Goal: Task Accomplishment & Management: Manage account settings

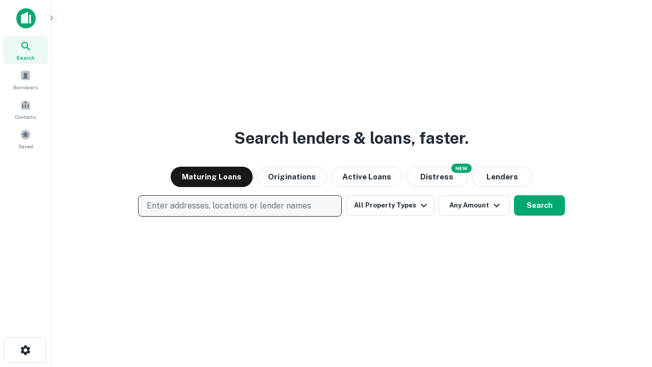
click at [239, 206] on p "Enter addresses, locations or lender names" at bounding box center [229, 206] width 165 height 12
type input "**********"
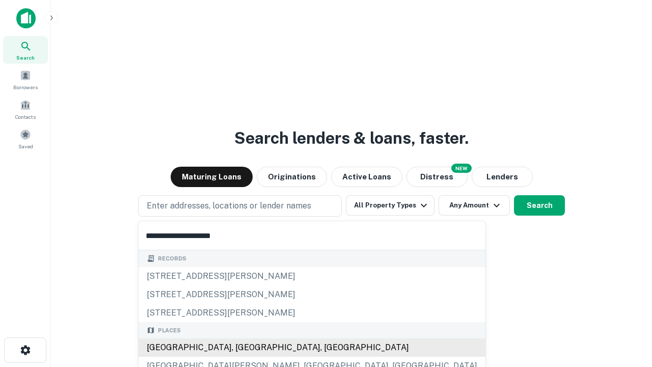
click at [244, 347] on div "Santa Monica, CA, USA" at bounding box center [312, 347] width 347 height 18
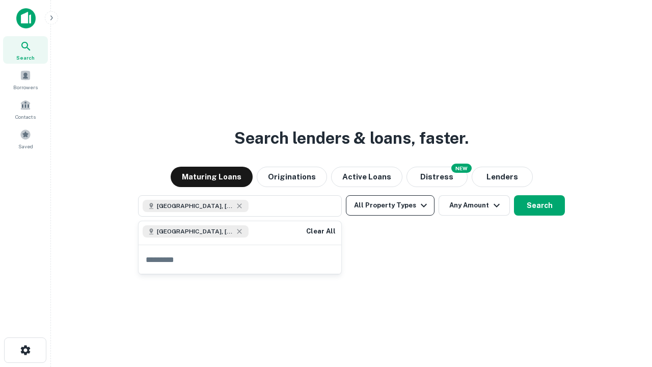
click at [390, 205] on button "All Property Types" at bounding box center [390, 205] width 89 height 20
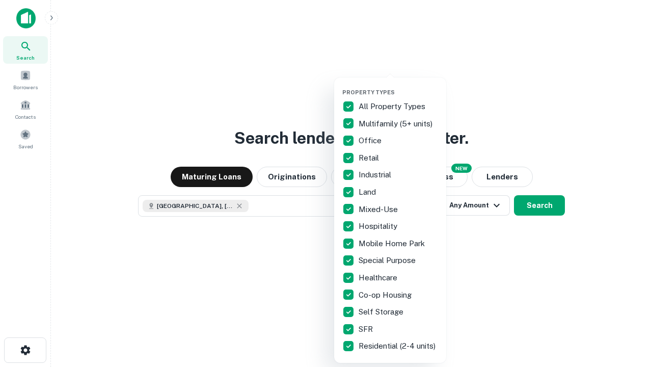
click at [398, 86] on button "button" at bounding box center [398, 86] width 112 height 1
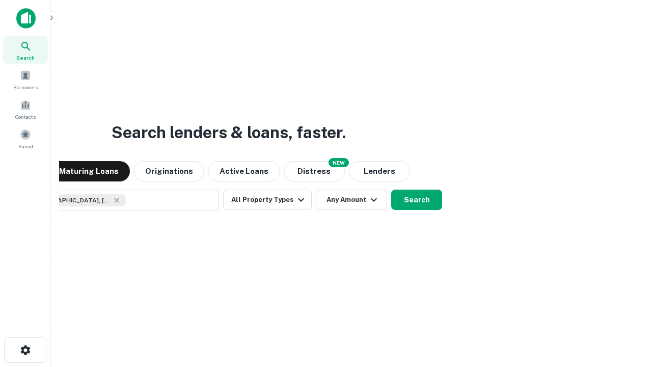
scroll to position [16, 0]
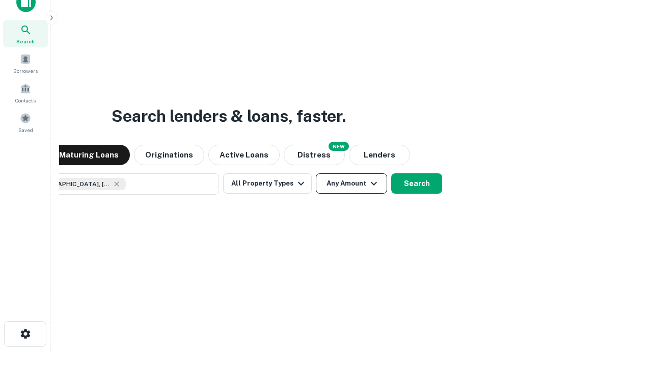
click at [316, 173] on button "Any Amount" at bounding box center [351, 183] width 71 height 20
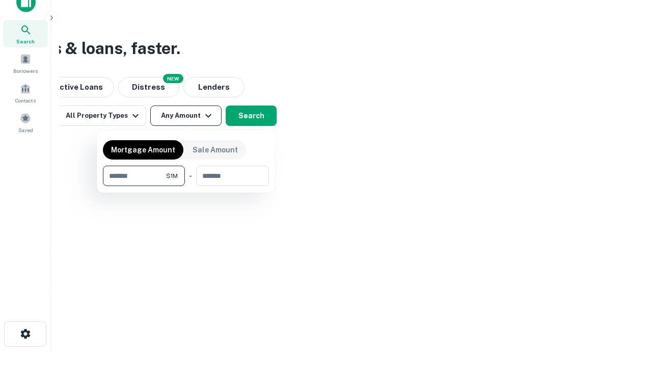
type input "*******"
click at [186, 186] on button "button" at bounding box center [186, 186] width 166 height 1
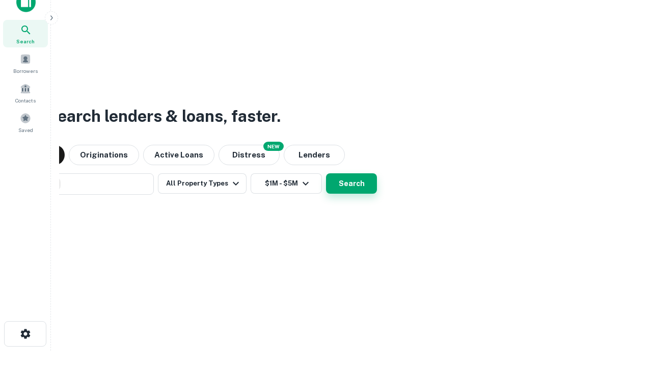
click at [326, 173] on button "Search" at bounding box center [351, 183] width 51 height 20
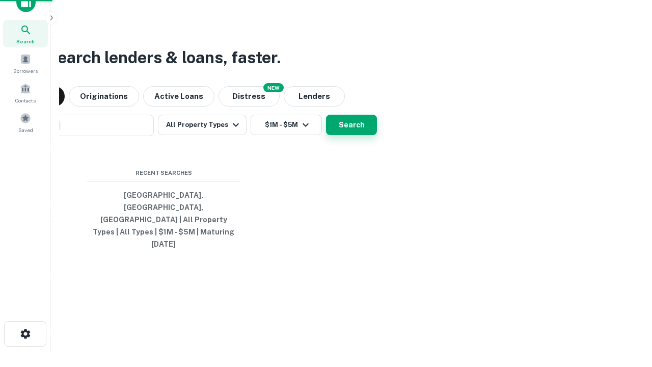
scroll to position [27, 288]
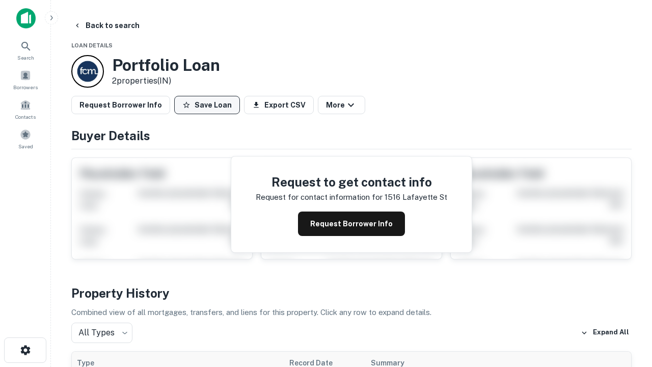
click at [207, 105] on button "Save Loan" at bounding box center [207, 105] width 66 height 18
click at [209, 105] on button "Loan Saved" at bounding box center [209, 105] width 70 height 18
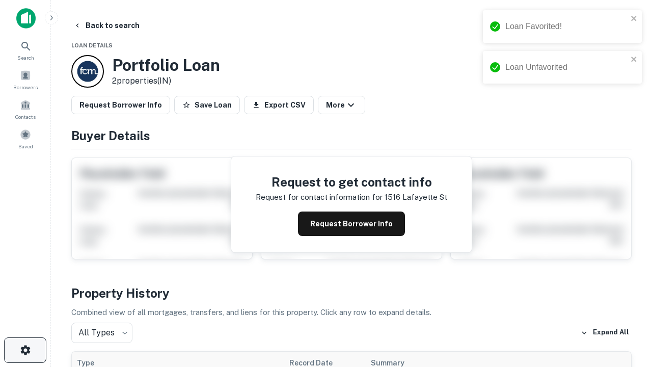
click at [25, 350] on icon "button" at bounding box center [25, 350] width 12 height 12
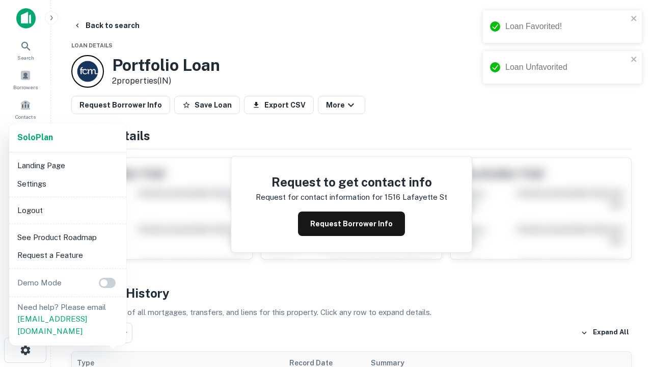
click at [67, 210] on li "Logout" at bounding box center [67, 210] width 109 height 18
